Goal: Task Accomplishment & Management: Complete application form

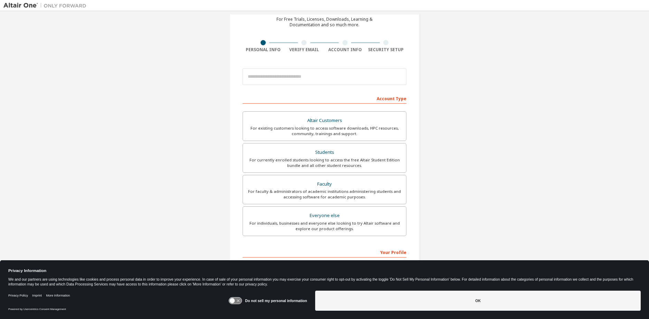
scroll to position [35, 0]
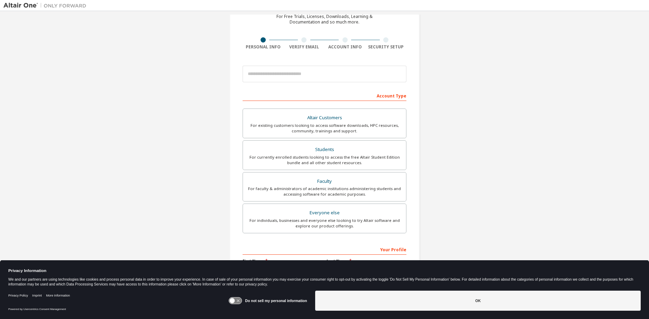
click at [331, 98] on div "Account Type" at bounding box center [325, 95] width 164 height 11
click at [287, 97] on div "Account Type" at bounding box center [325, 95] width 164 height 11
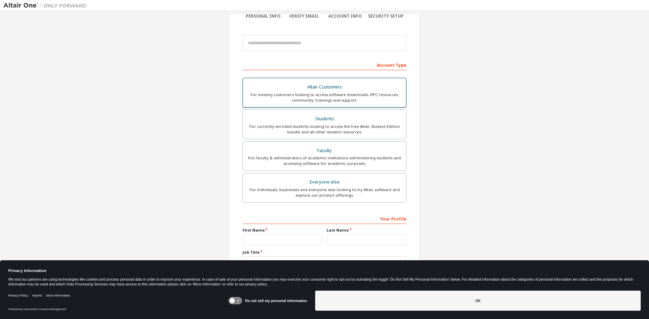
scroll to position [69, 0]
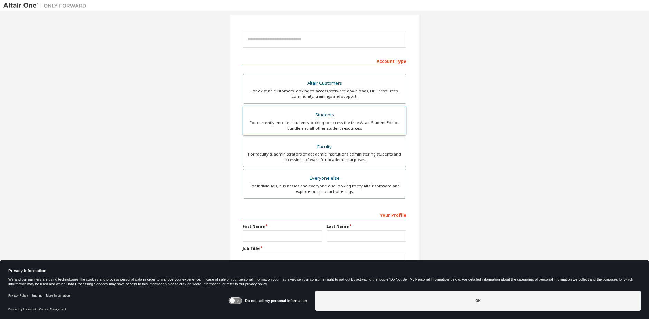
click at [334, 121] on div "For currently enrolled students looking to access the free Altair Student Editi…" at bounding box center [324, 125] width 155 height 11
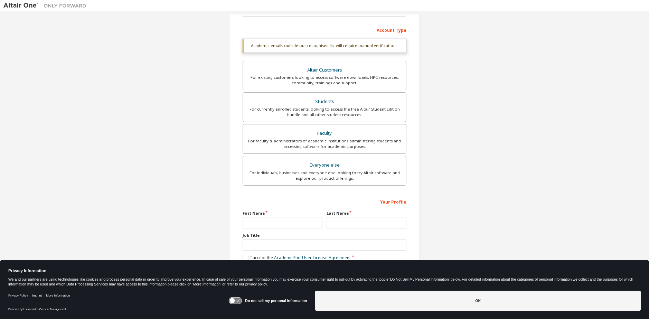
scroll to position [103, 0]
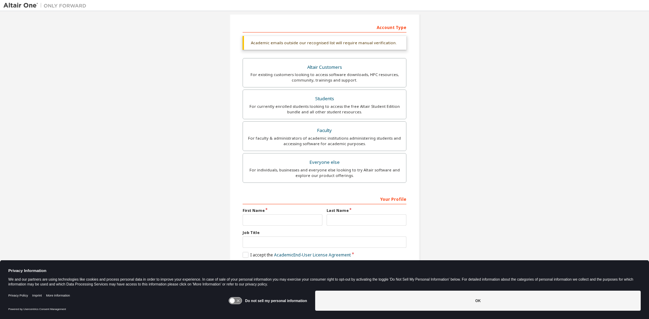
click at [316, 197] on div "Your Profile" at bounding box center [325, 198] width 164 height 11
drag, startPoint x: 290, startPoint y: 208, endPoint x: 276, endPoint y: 211, distance: 14.5
click at [290, 208] on label "First Name" at bounding box center [283, 211] width 80 height 6
click at [260, 213] on label "First Name" at bounding box center [283, 211] width 80 height 6
click at [252, 207] on div "Your Profile First Name Last Name Job Title Please provide State/Province to he…" at bounding box center [325, 238] width 164 height 90
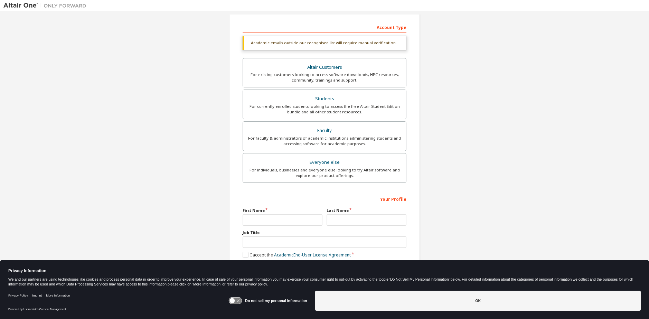
click at [288, 209] on label "First Name" at bounding box center [283, 211] width 80 height 6
click at [245, 217] on input "text" at bounding box center [283, 219] width 80 height 11
type input "*****"
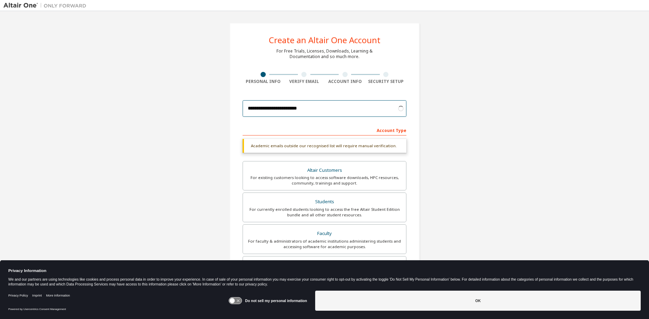
type input "**********"
click at [461, 113] on div "**********" at bounding box center [324, 207] width 642 height 384
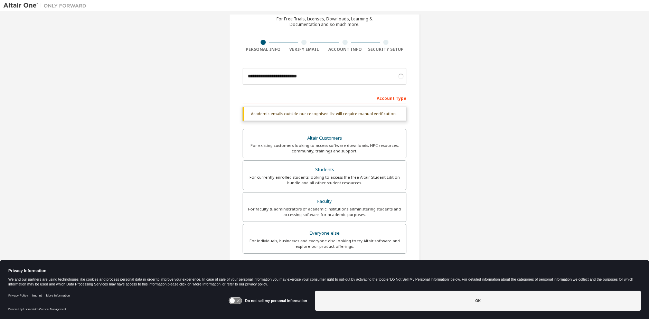
scroll to position [35, 0]
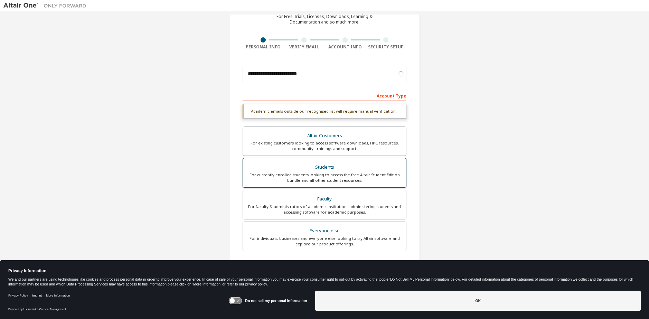
click at [359, 170] on div "Students" at bounding box center [324, 168] width 155 height 10
click at [343, 78] on input "**********" at bounding box center [325, 74] width 164 height 17
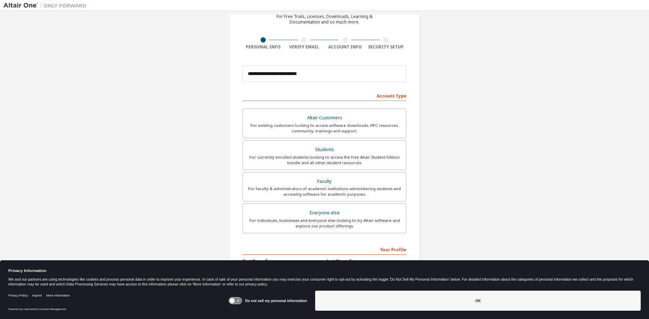
click at [428, 87] on div "**********" at bounding box center [324, 163] width 642 height 366
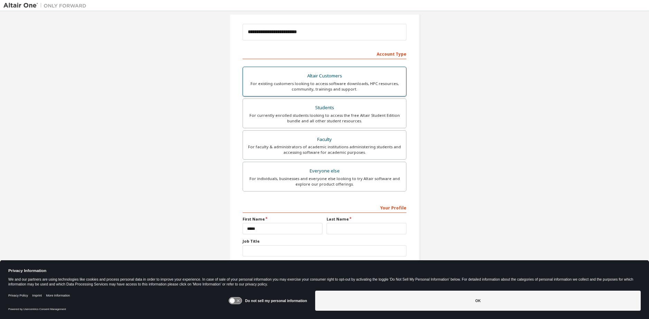
scroll to position [85, 0]
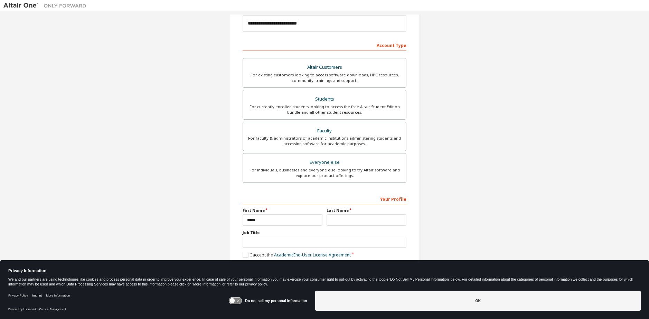
drag, startPoint x: 368, startPoint y: 210, endPoint x: 367, endPoint y: 216, distance: 6.1
click at [368, 211] on label "Last Name" at bounding box center [367, 211] width 80 height 6
click at [364, 220] on input "text" at bounding box center [367, 219] width 80 height 11
type input "*********"
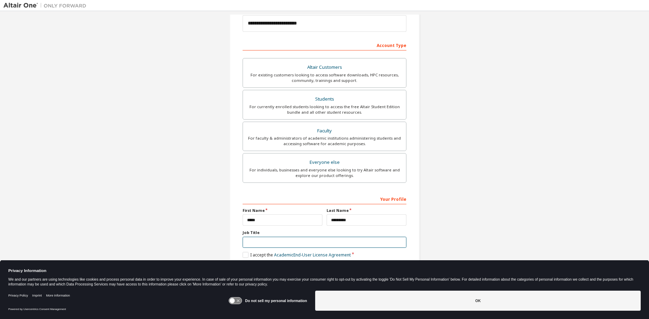
click at [297, 243] on input "text" at bounding box center [325, 242] width 164 height 11
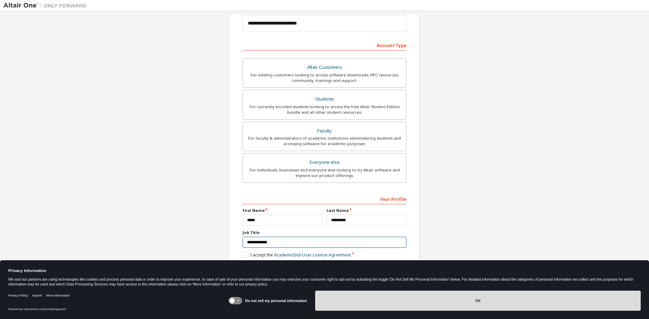
type input "**********"
click at [476, 304] on button "OK" at bounding box center [478, 301] width 326 height 20
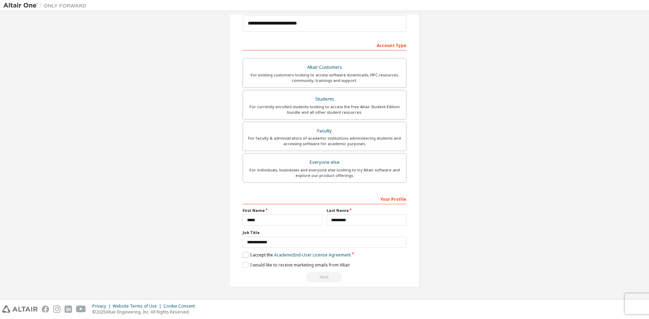
click at [248, 258] on label "I accept the Academic End-User License Agreement" at bounding box center [297, 255] width 108 height 6
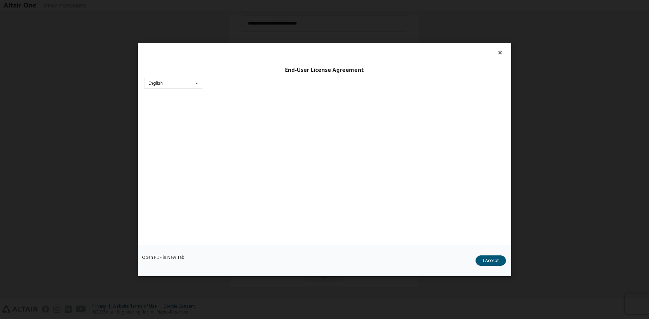
click at [249, 264] on div "Open PDF in New Tab I Accept" at bounding box center [324, 259] width 373 height 31
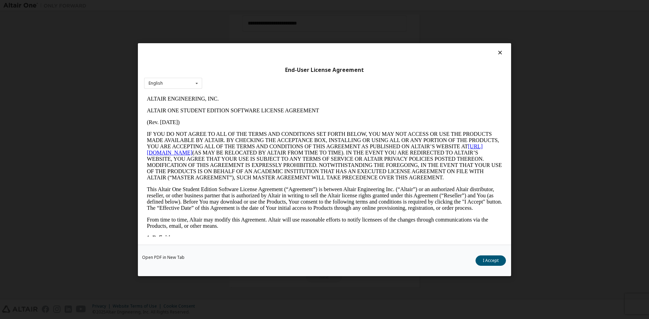
scroll to position [0, 0]
click at [488, 261] on button "I Accept" at bounding box center [491, 260] width 30 height 10
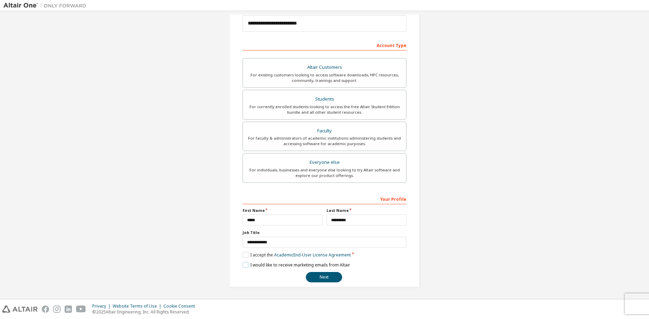
click at [257, 265] on label "I would like to receive marketing emails from Altair" at bounding box center [297, 265] width 108 height 6
click at [273, 263] on label "I would like to receive marketing emails from Altair" at bounding box center [297, 265] width 108 height 6
click at [342, 279] on div "Next" at bounding box center [325, 277] width 164 height 10
click at [333, 278] on button "Next" at bounding box center [324, 277] width 36 height 10
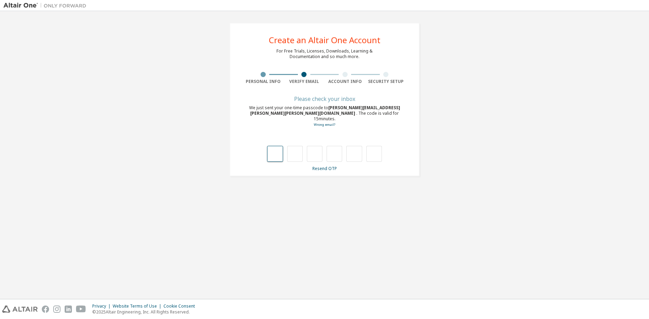
type input "*"
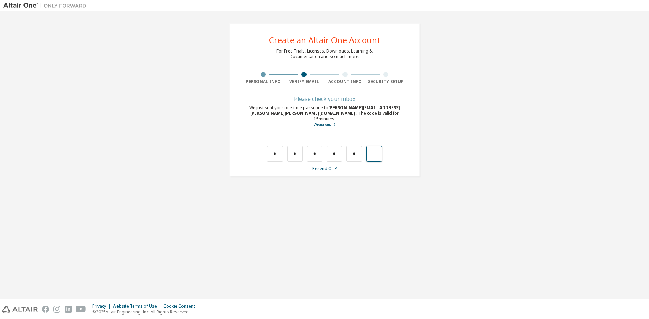
type input "*"
